Goal: Information Seeking & Learning: Learn about a topic

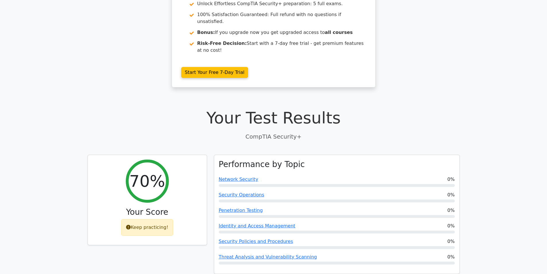
scroll to position [101, 0]
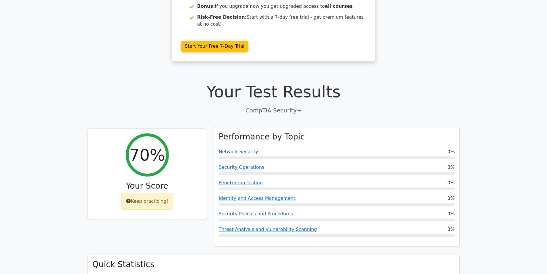
click at [246, 149] on link "Network Security" at bounding box center [239, 151] width 40 height 5
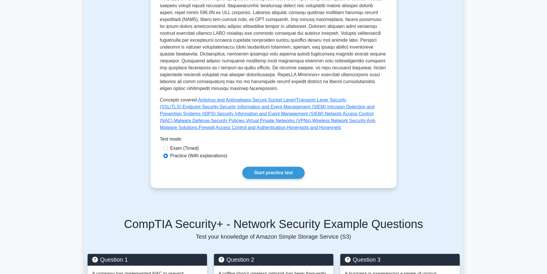
scroll to position [172, 0]
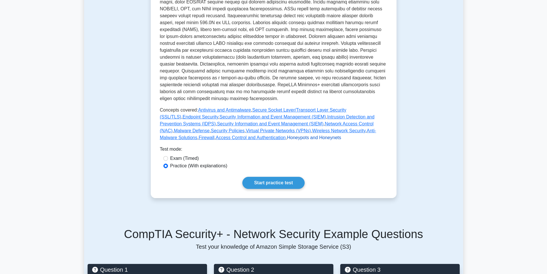
click at [287, 138] on link "Honeypots and Honeynets" at bounding box center [314, 137] width 54 height 5
click at [207, 111] on link "Antivirus and Antimalware" at bounding box center [224, 109] width 53 height 5
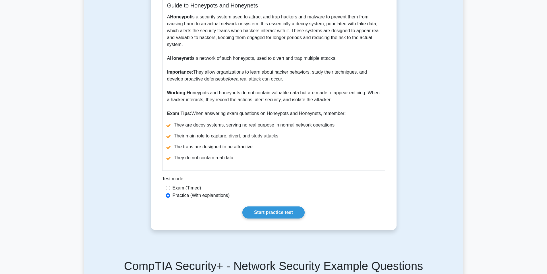
scroll to position [230, 0]
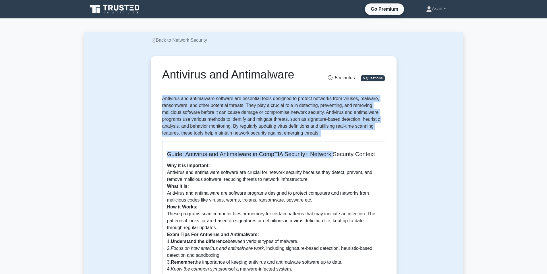
drag, startPoint x: 161, startPoint y: 97, endPoint x: 339, endPoint y: 146, distance: 184.8
click at [339, 146] on div "Antivirus and Antimalware 5 minutes 5 Questions Guide: Antivirus and Antimalwar…" at bounding box center [273, 205] width 241 height 294
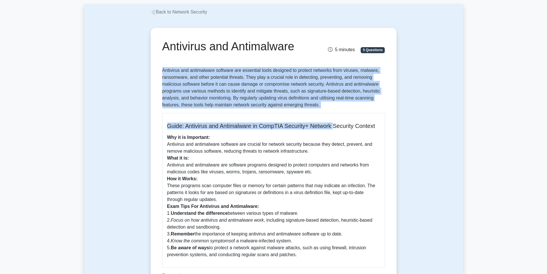
scroll to position [144, 0]
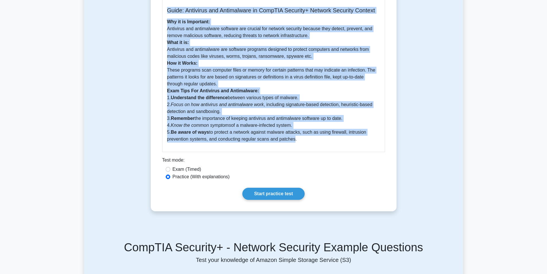
click at [292, 142] on p "Why it is Important: Antivirus and antimalware software are crucial for network…" at bounding box center [273, 80] width 213 height 124
click at [295, 142] on p "Why it is Important: Antivirus and antimalware software are crucial for network…" at bounding box center [273, 80] width 213 height 124
copy div "Antivirus and antimalware software are essential tools designed to protect netw…"
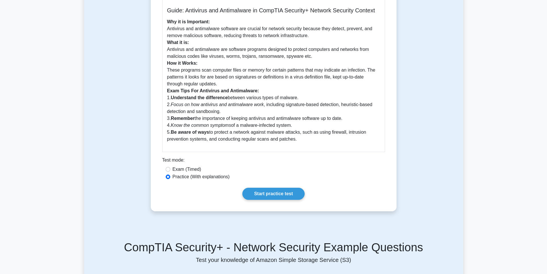
click at [192, 200] on div "Start practice test" at bounding box center [273, 194] width 223 height 12
click at [281, 200] on link "Start practice test" at bounding box center [273, 194] width 62 height 12
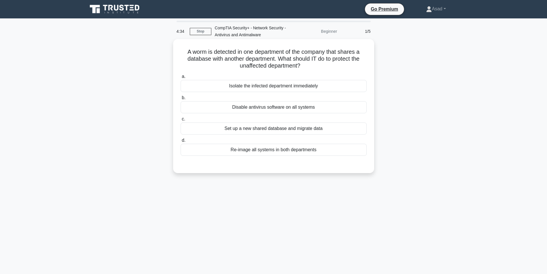
click at [264, 88] on div "Isolate the infected department immediately" at bounding box center [274, 86] width 186 height 12
click at [181, 78] on input "a. Isolate the infected department immediately" at bounding box center [181, 77] width 0 height 4
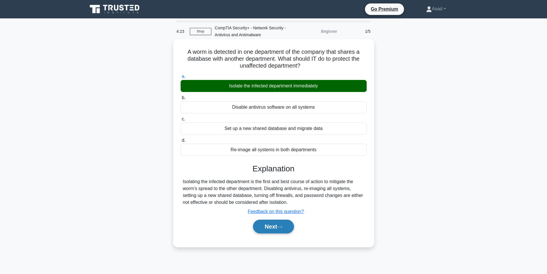
click at [270, 229] on button "Next" at bounding box center [273, 226] width 41 height 14
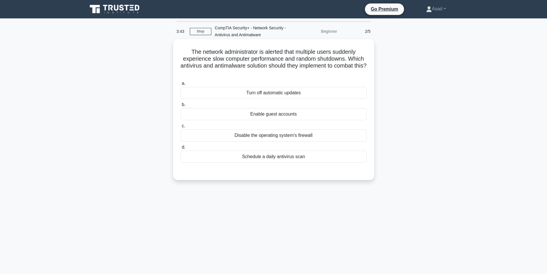
click at [267, 158] on div "Schedule a daily antivirus scan" at bounding box center [274, 156] width 186 height 12
click at [181, 149] on input "d. Schedule a daily antivirus scan" at bounding box center [181, 147] width 0 height 4
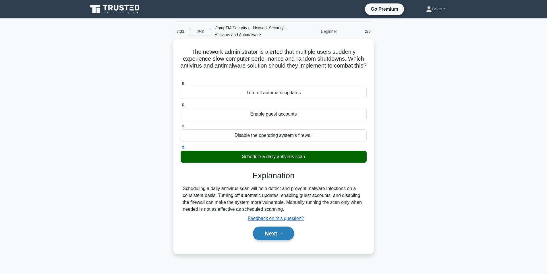
click at [273, 238] on button "Next" at bounding box center [273, 233] width 41 height 14
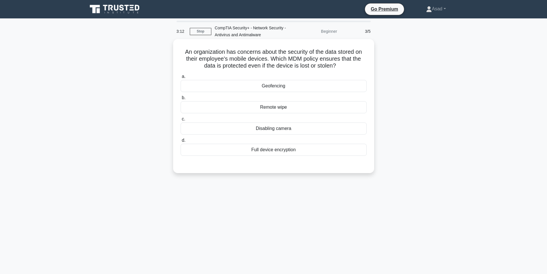
click at [281, 154] on div "Full device encryption" at bounding box center [274, 150] width 186 height 12
click at [181, 142] on input "d. Full device encryption" at bounding box center [181, 140] width 0 height 4
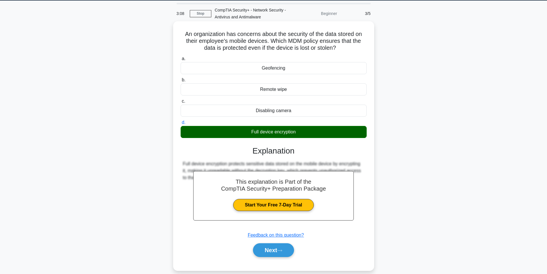
scroll to position [8, 0]
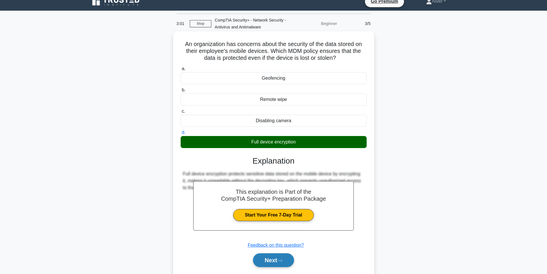
click at [274, 263] on button "Next" at bounding box center [273, 260] width 41 height 14
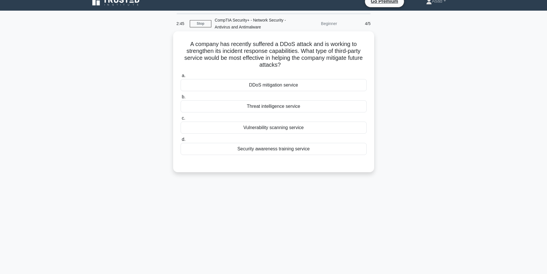
click at [247, 89] on div "DDoS mitigation service" at bounding box center [274, 85] width 186 height 12
click at [181, 78] on input "a. DDoS mitigation service" at bounding box center [181, 76] width 0 height 4
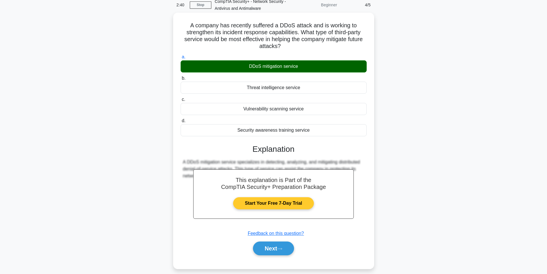
scroll to position [36, 0]
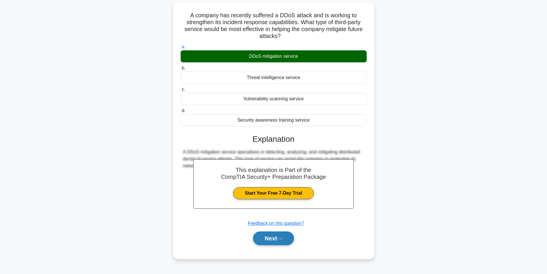
click at [277, 237] on button "Next" at bounding box center [273, 238] width 41 height 14
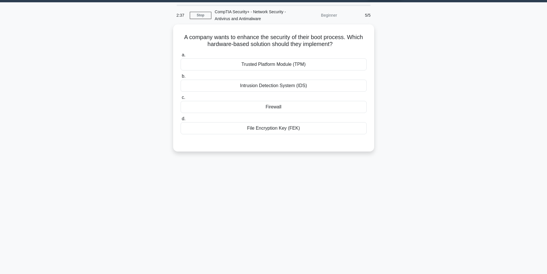
scroll to position [0, 0]
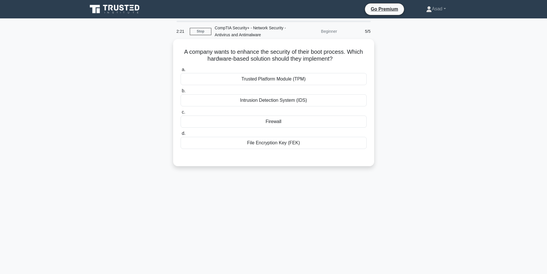
click at [295, 80] on div "Trusted Platform Module (TPM)" at bounding box center [274, 79] width 186 height 12
click at [181, 72] on input "a. Trusted Platform Module (TPM)" at bounding box center [181, 70] width 0 height 4
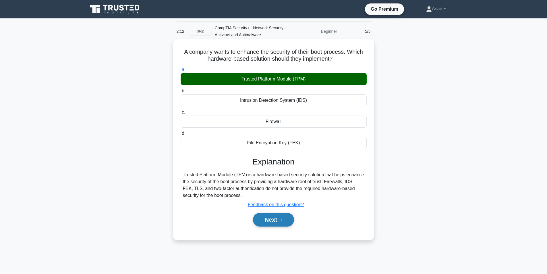
click at [275, 215] on button "Next" at bounding box center [273, 220] width 41 height 14
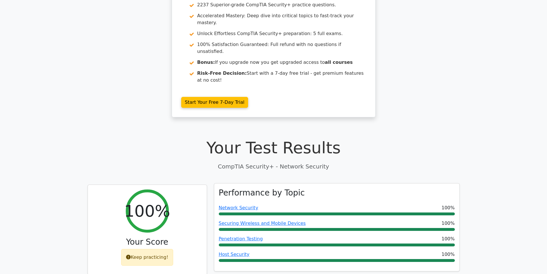
scroll to position [86, 0]
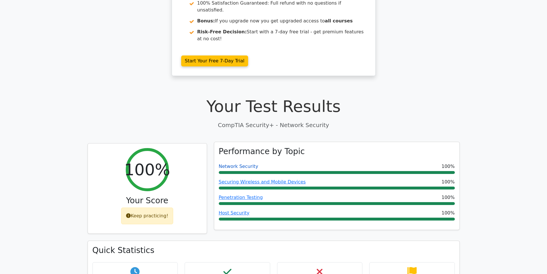
click at [237, 163] on link "Network Security" at bounding box center [239, 165] width 40 height 5
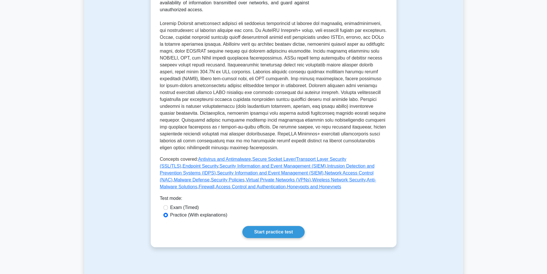
scroll to position [144, 0]
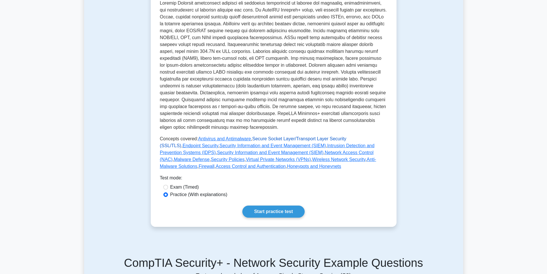
click at [262, 138] on link "Secure Socket Layer/Transport Layer Security (SSL/TLS)" at bounding box center [253, 142] width 187 height 12
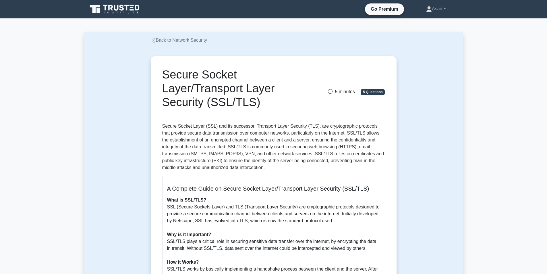
drag, startPoint x: 163, startPoint y: 70, endPoint x: 267, endPoint y: 99, distance: 107.7
click at [267, 99] on h1 "Secure Socket Layer/Transport Layer Security (SSL/TLS)" at bounding box center [235, 87] width 146 height 41
copy h1 "Secure Socket Layer/Transport Layer Security (SSL/TLS)"
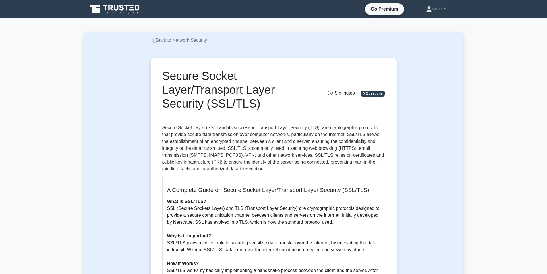
click at [188, 42] on link "Back to Network Security" at bounding box center [179, 40] width 57 height 5
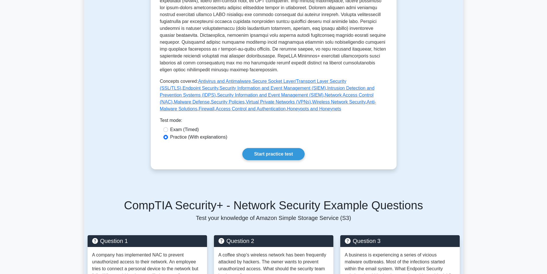
scroll to position [230, 0]
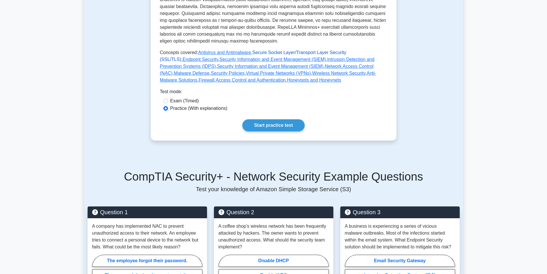
click at [268, 51] on link "Secure Socket Layer/Transport Layer Security (SSL/TLS)" at bounding box center [253, 56] width 187 height 12
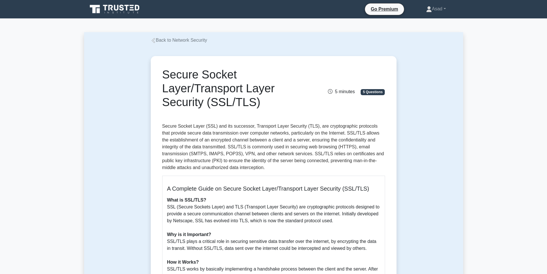
scroll to position [57, 0]
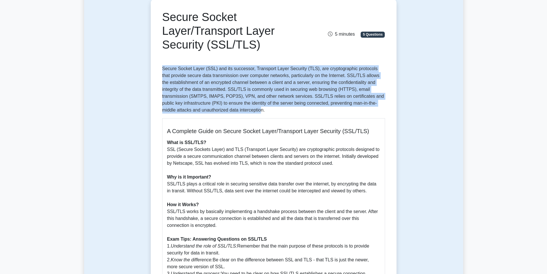
drag, startPoint x: 161, startPoint y: 68, endPoint x: 261, endPoint y: 107, distance: 107.0
click at [261, 107] on div "Secure Socket Layer/Transport Layer Security (SSL/TLS) 5 minutes 5 Questions A …" at bounding box center [273, 182] width 241 height 363
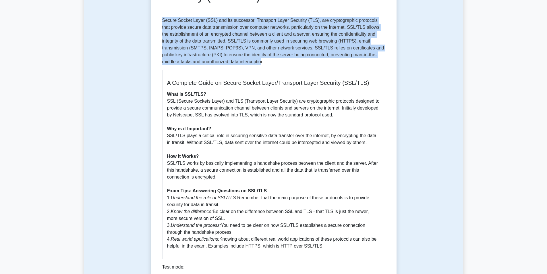
scroll to position [115, 0]
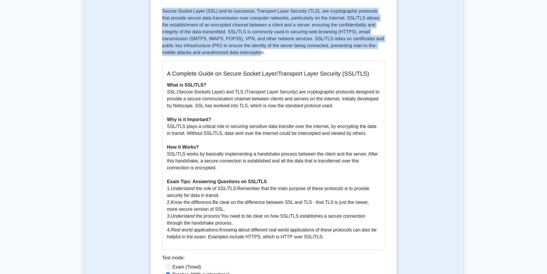
click at [318, 238] on p "What is SSL/TLS? SSL (Secure Sockets Layer) and TLS (Transport Layer Security) …" at bounding box center [273, 161] width 213 height 159
copy div "Secure Socket Layer (SSL) and its successor, Transport Layer Security (TLS), ar…"
click at [261, 91] on p "What is SSL/TLS? SSL (Secure Sockets Layer) and TLS (Transport Layer Security) …" at bounding box center [273, 161] width 213 height 159
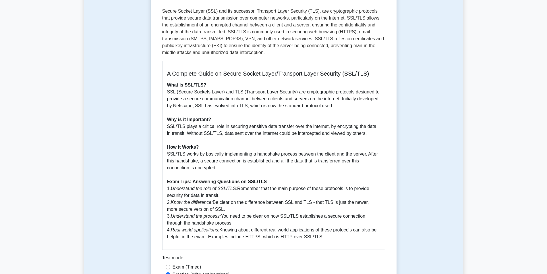
drag, startPoint x: 167, startPoint y: 183, endPoint x: 338, endPoint y: 240, distance: 180.1
click at [338, 240] on p "What is SSL/TLS? SSL (Secure Sockets Layer) and TLS (Transport Layer Security) …" at bounding box center [273, 161] width 213 height 159
copy p "Exam Tips: Answering Questions on SSL/TLS 1. Understand the role of SSL/TLS: Re…"
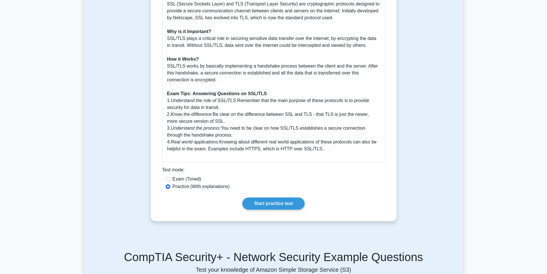
scroll to position [201, 0]
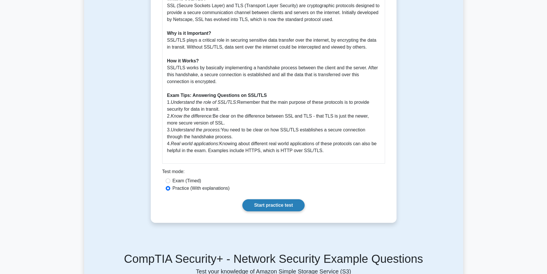
click at [273, 207] on link "Start practice test" at bounding box center [273, 205] width 62 height 12
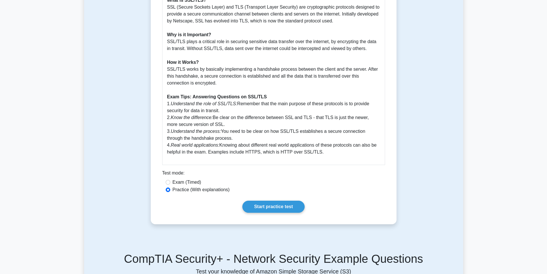
click at [141, 111] on div "Secure Socket Layer/Transport Layer Security (SSL/TLS) 5 minutes 5 Questions A …" at bounding box center [273, 40] width 379 height 395
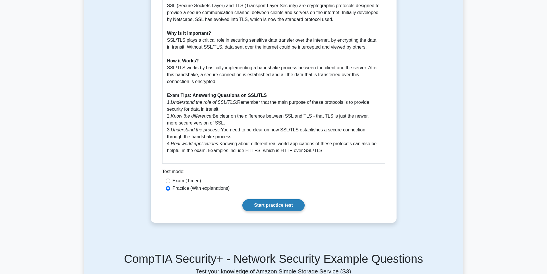
click at [277, 210] on link "Start practice test" at bounding box center [273, 205] width 62 height 12
drag, startPoint x: 172, startPoint y: 142, endPoint x: 334, endPoint y: 148, distance: 162.1
click at [334, 148] on p "What is SSL/TLS? SSL (Secure Sockets Layer) and TLS (Transport Layer Security) …" at bounding box center [273, 74] width 213 height 159
copy p "Real world applications: Knowing about different real world applications of the…"
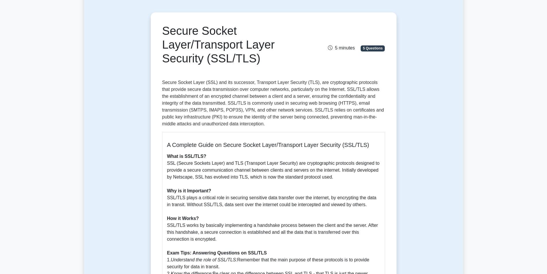
scroll to position [0, 0]
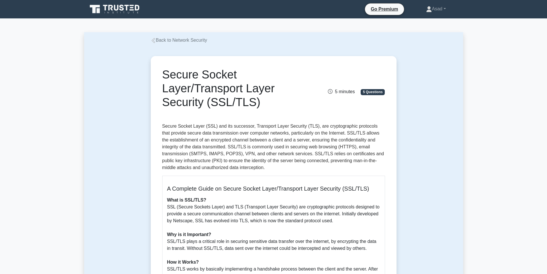
drag, startPoint x: 163, startPoint y: 89, endPoint x: 267, endPoint y: 103, distance: 105.2
click at [267, 103] on h1 "Secure Socket Layer/Transport Layer Security (SSL/TLS)" at bounding box center [235, 87] width 146 height 41
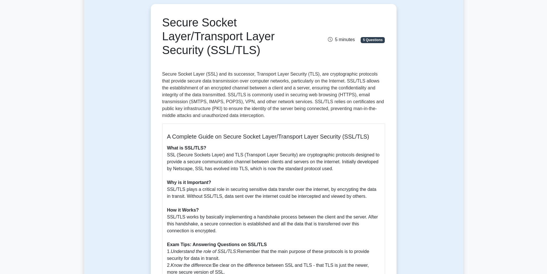
scroll to position [86, 0]
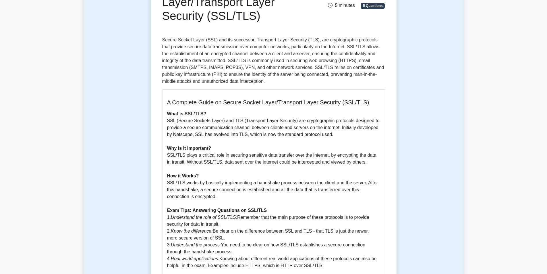
click at [169, 105] on h5 "A Complete Guide on Secure Socket Layer/Transport Layer Security (SSL/TLS)" at bounding box center [273, 102] width 213 height 7
click at [165, 99] on div "A Complete Guide on Secure Socket Layer/Transport Layer Security (SSL/TLS) What…" at bounding box center [273, 183] width 223 height 189
drag, startPoint x: 167, startPoint y: 115, endPoint x: 213, endPoint y: 117, distance: 46.8
click at [213, 117] on div "A Complete Guide on Secure Socket Layer/Transport Layer Security (SSL/TLS) What…" at bounding box center [273, 183] width 223 height 189
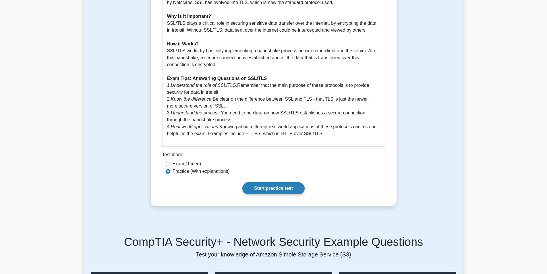
scroll to position [258, 0]
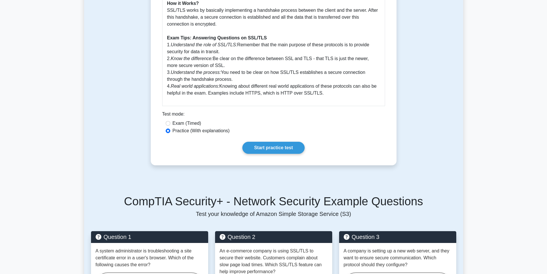
click at [333, 91] on p "What is SSL/TLS? SSL (Secure Sockets Layer) and TLS (Transport Layer Security) …" at bounding box center [273, 17] width 213 height 159
copy p "What is SSL/TLS? SSL (Secure Sockets Layer) and TLS (Transport Layer Security) …"
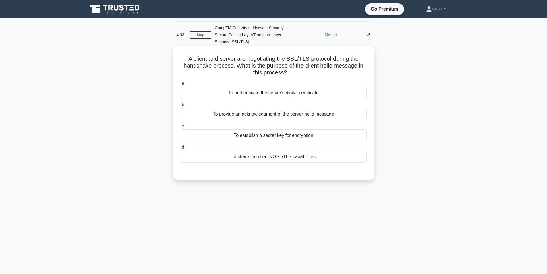
click at [258, 114] on div "To provide an acknowledgment of the server hello message" at bounding box center [274, 114] width 186 height 12
click at [181, 107] on input "b. To provide an acknowledgment of the server hello message" at bounding box center [181, 105] width 0 height 4
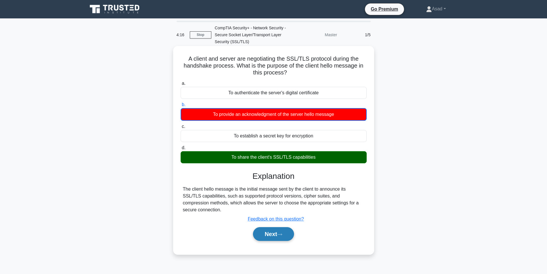
click at [276, 230] on button "Next" at bounding box center [273, 234] width 41 height 14
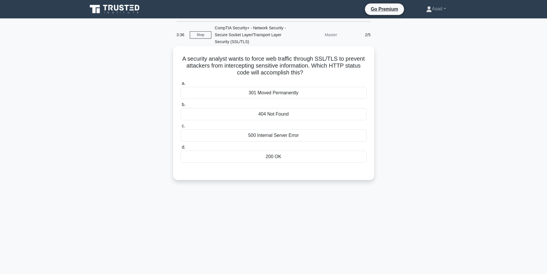
click at [269, 111] on div "404 Not Found" at bounding box center [274, 114] width 186 height 12
click at [181, 107] on input "b. 404 Not Found" at bounding box center [181, 105] width 0 height 4
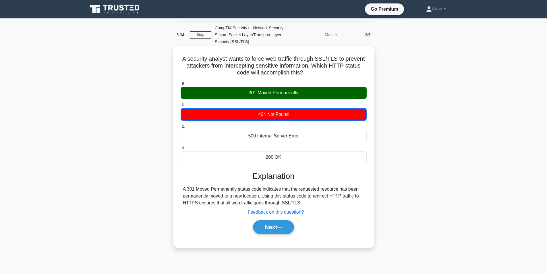
click at [271, 94] on div "301 Moved Permanently" at bounding box center [274, 93] width 186 height 12
click at [181, 85] on input "a. 301 Moved Permanently" at bounding box center [181, 84] width 0 height 4
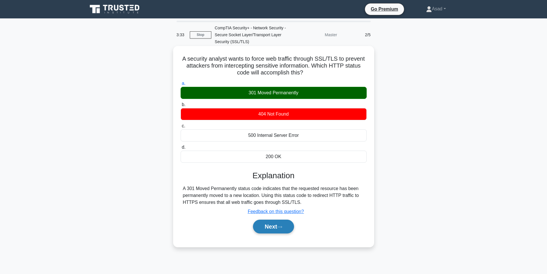
drag, startPoint x: 275, startPoint y: 228, endPoint x: 271, endPoint y: 219, distance: 9.8
click at [275, 228] on button "Next" at bounding box center [273, 226] width 41 height 14
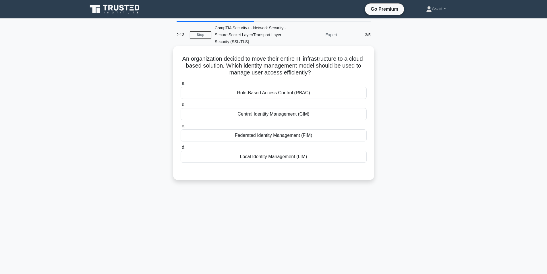
click at [296, 94] on div "Role-Based Access Control (RBAC)" at bounding box center [274, 93] width 186 height 12
click at [181, 85] on input "a. Role-Based Access Control (RBAC)" at bounding box center [181, 84] width 0 height 4
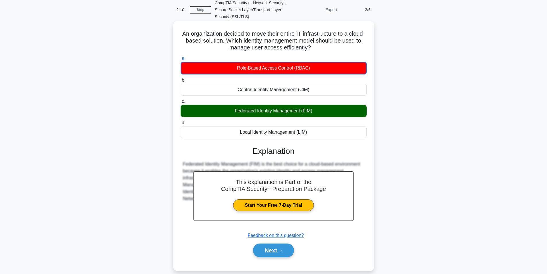
scroll to position [36, 0]
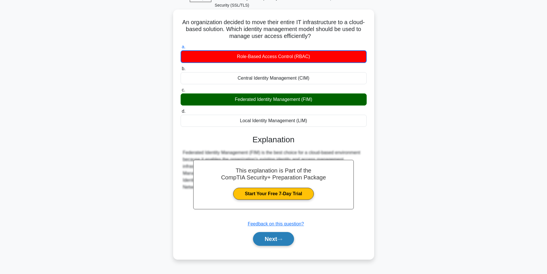
click at [271, 237] on button "Next" at bounding box center [273, 239] width 41 height 14
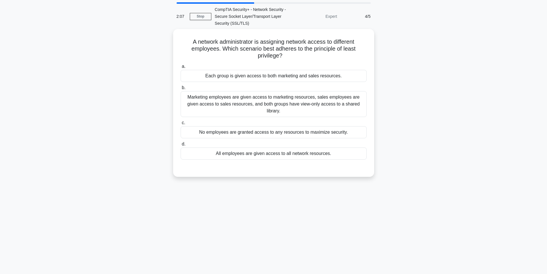
scroll to position [0, 0]
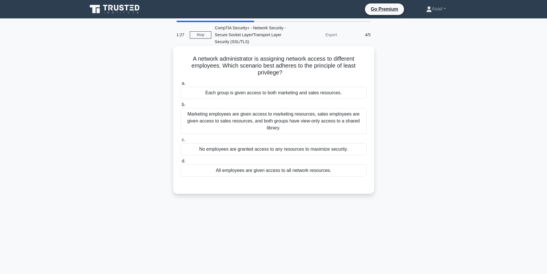
click at [302, 117] on div "Marketing employees are given access to marketing resources, sales employees ar…" at bounding box center [274, 121] width 186 height 26
click at [181, 107] on input "b. Marketing employees are given access to marketing resources, sales employees…" at bounding box center [181, 105] width 0 height 4
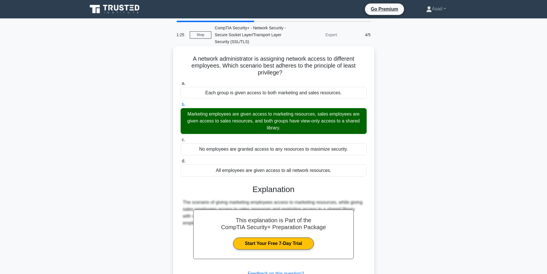
scroll to position [46, 0]
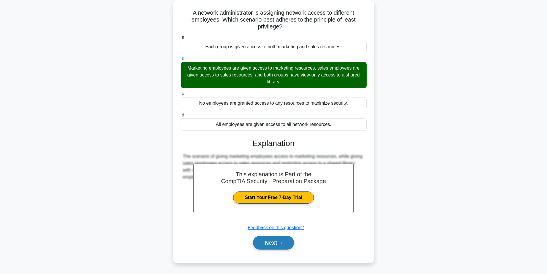
click at [276, 241] on button "Next" at bounding box center [273, 243] width 41 height 14
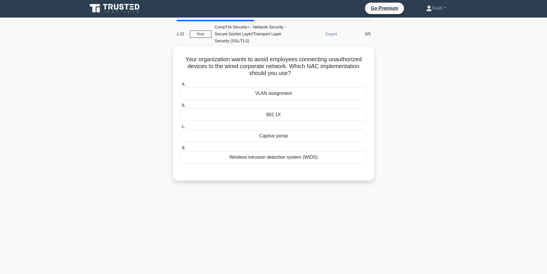
scroll to position [0, 0]
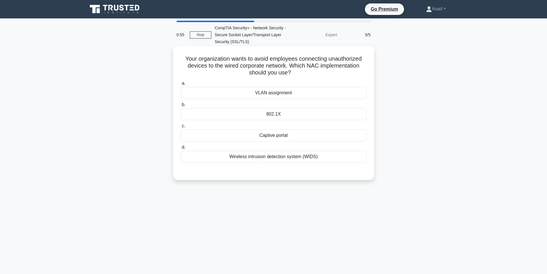
click at [283, 136] on div "Captive portal" at bounding box center [274, 135] width 186 height 12
click at [181, 128] on input "c. Captive portal" at bounding box center [181, 126] width 0 height 4
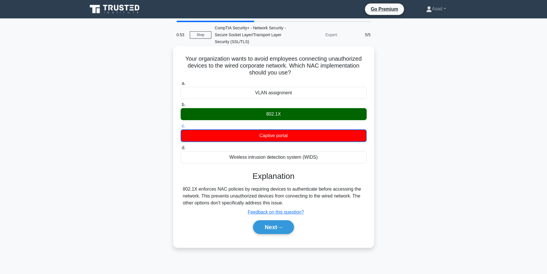
click at [282, 113] on div "802.1X" at bounding box center [274, 114] width 186 height 12
click at [181, 107] on input "b. 802.1X" at bounding box center [181, 105] width 0 height 4
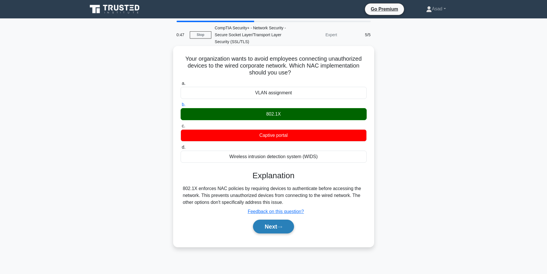
click at [273, 225] on button "Next" at bounding box center [273, 226] width 41 height 14
